Goal: Find specific page/section: Find specific page/section

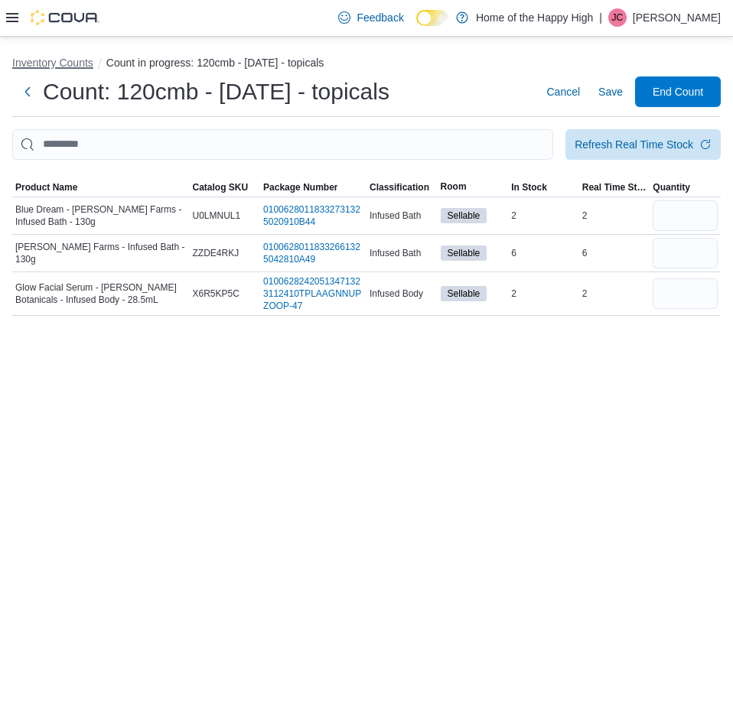
click at [82, 60] on button "Inventory Counts" at bounding box center [52, 63] width 81 height 12
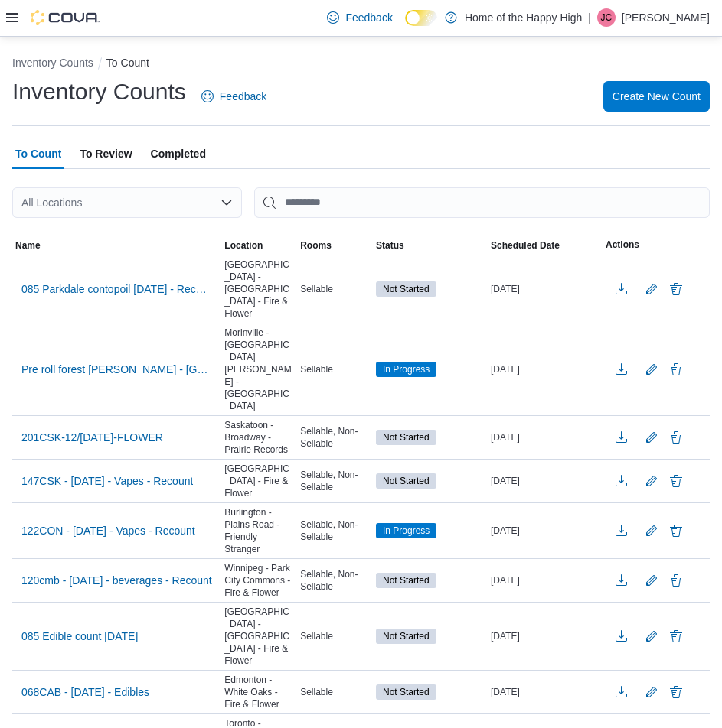
click at [114, 151] on span "To Review" at bounding box center [106, 154] width 52 height 31
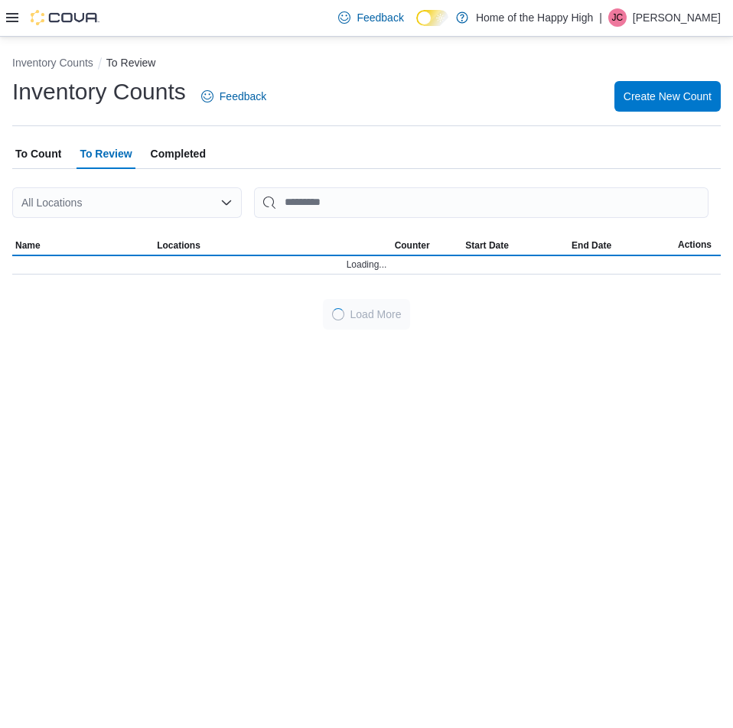
click at [121, 203] on div "All Locations" at bounding box center [127, 202] width 230 height 31
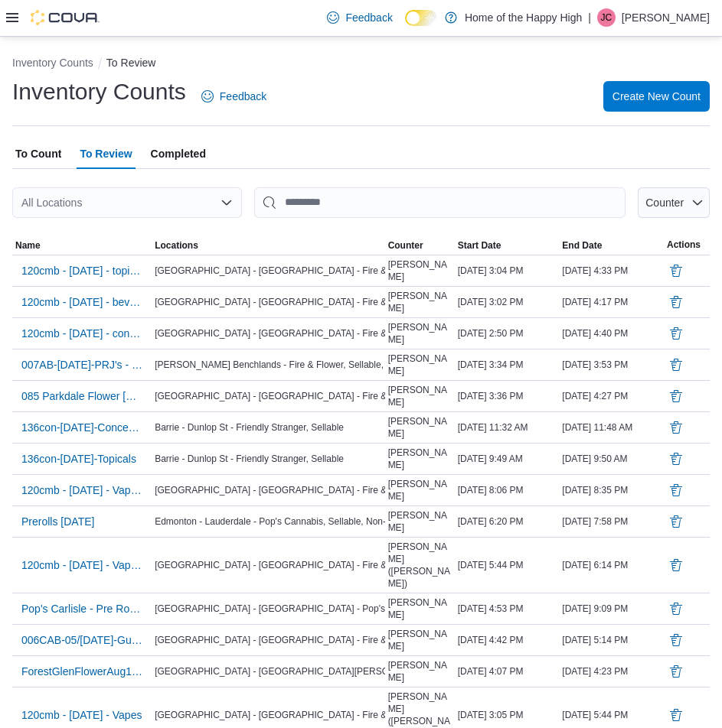
click at [163, 153] on span "Completed" at bounding box center [178, 154] width 55 height 31
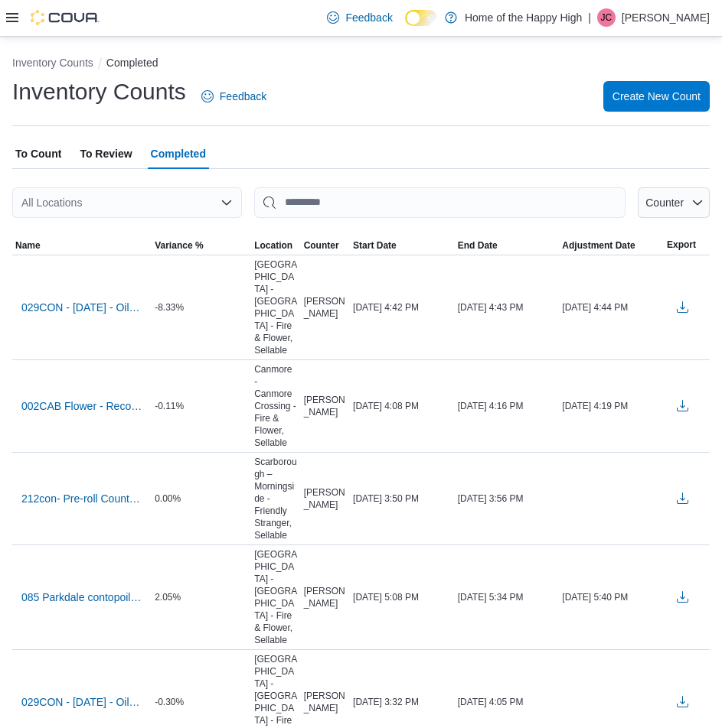
click at [132, 217] on div "All Locations" at bounding box center [127, 202] width 230 height 31
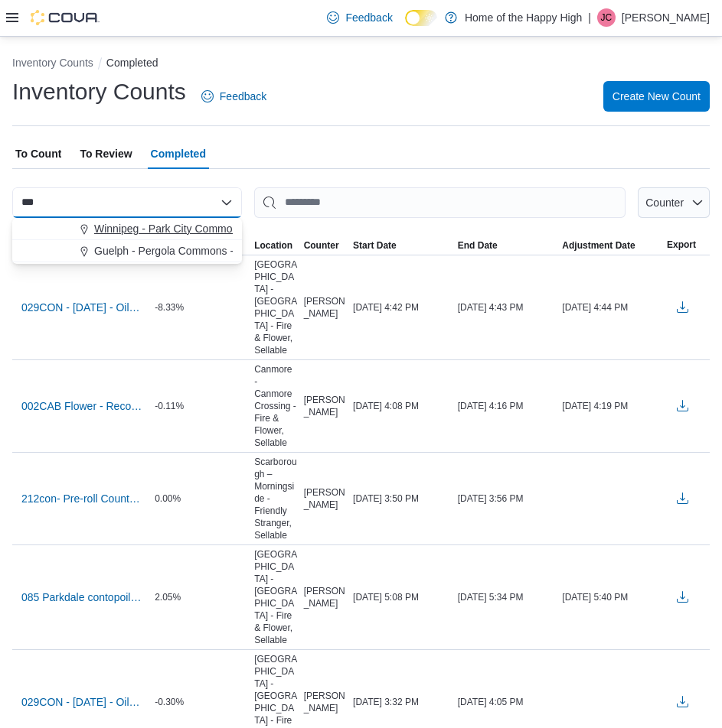
type input "***"
click at [156, 233] on span "Winnipeg - Park City Commons - Fire & Flower" at bounding box center [205, 228] width 223 height 15
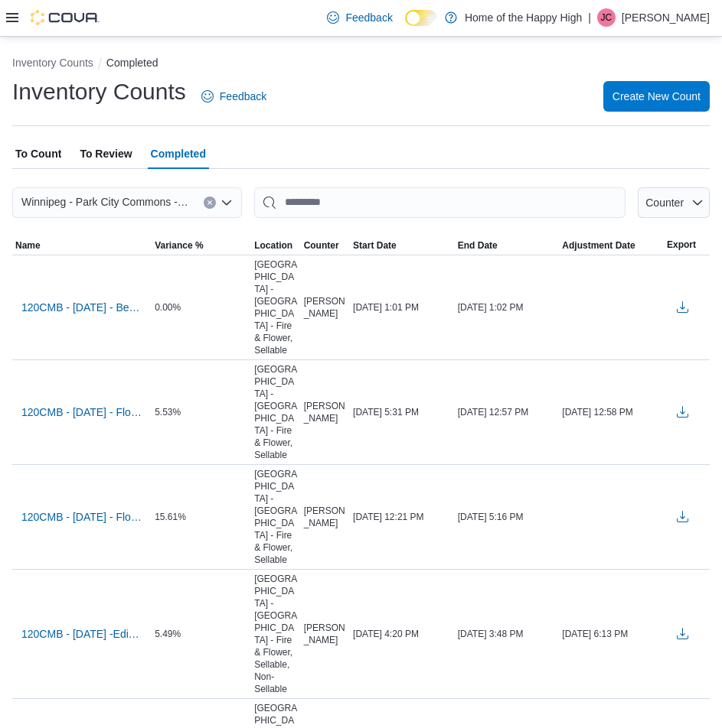
click at [667, 31] on div "Feedback Dark Mode Home of the Happy High | [PERSON_NAME]" at bounding box center [515, 17] width 389 height 31
click at [658, 21] on p "[PERSON_NAME]" at bounding box center [665, 17] width 88 height 18
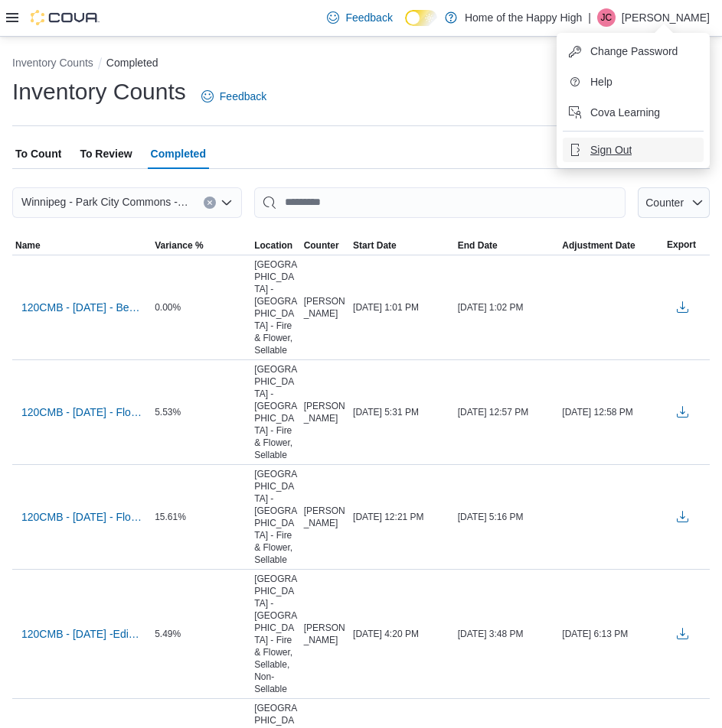
click at [629, 146] on span "Sign Out" at bounding box center [610, 149] width 41 height 15
